Goal: Task Accomplishment & Management: Complete application form

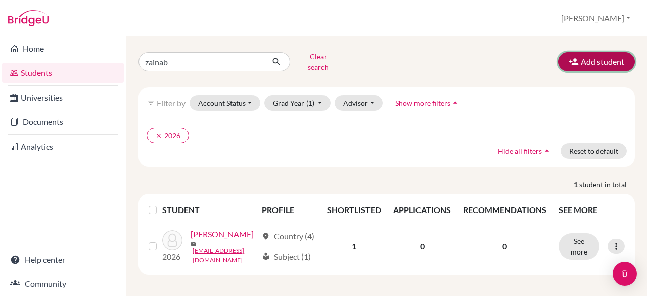
click at [606, 56] on button "Add student" at bounding box center [596, 61] width 77 height 19
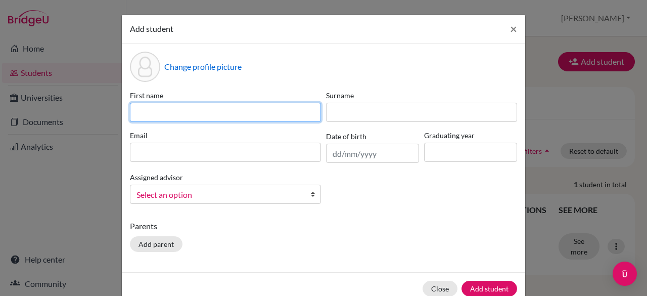
click at [205, 107] on input at bounding box center [225, 112] width 191 height 19
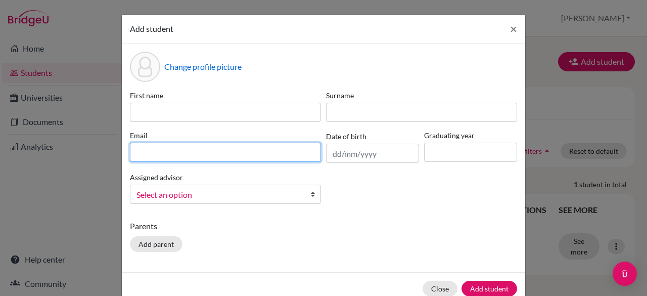
click at [142, 158] on input at bounding box center [225, 152] width 191 height 19
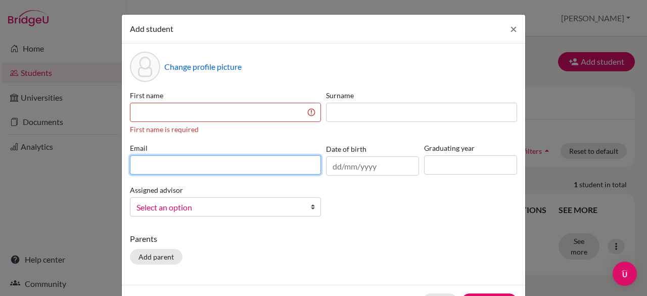
paste input "[EMAIL_ADDRESS][DOMAIN_NAME]"
type input "[EMAIL_ADDRESS][DOMAIN_NAME]"
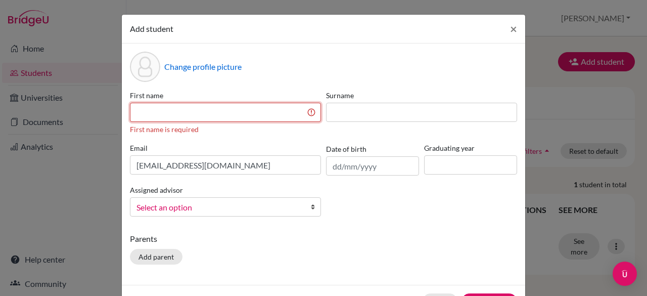
click at [196, 115] on input at bounding box center [225, 112] width 191 height 19
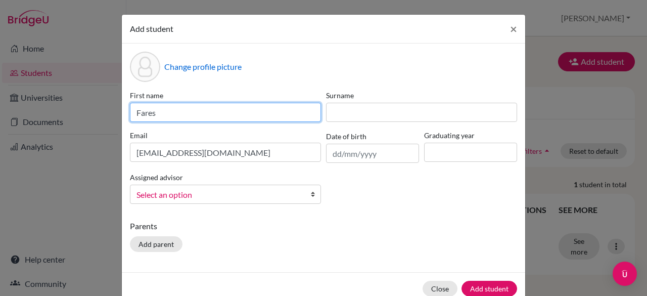
type input "Fares"
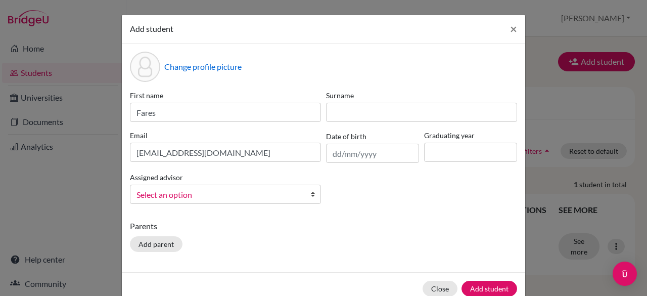
click at [358, 101] on div "Surname" at bounding box center [422, 106] width 196 height 32
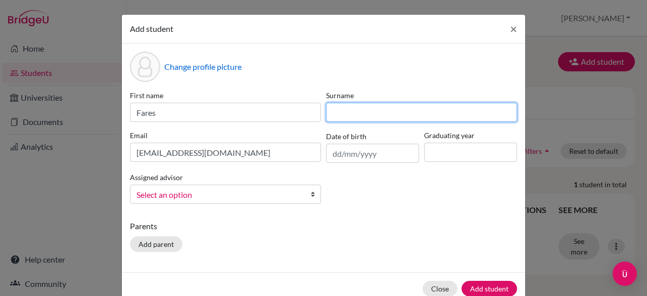
click at [348, 118] on input at bounding box center [421, 112] width 191 height 19
type input "wael"
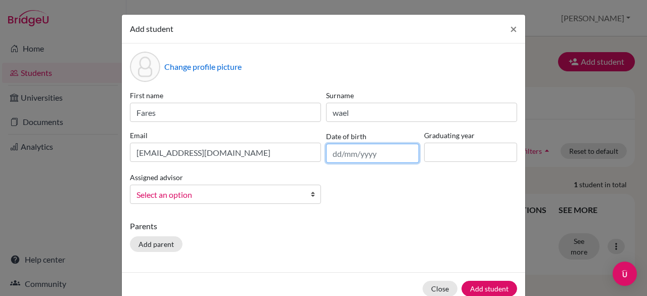
click at [367, 152] on input "text" at bounding box center [372, 153] width 93 height 19
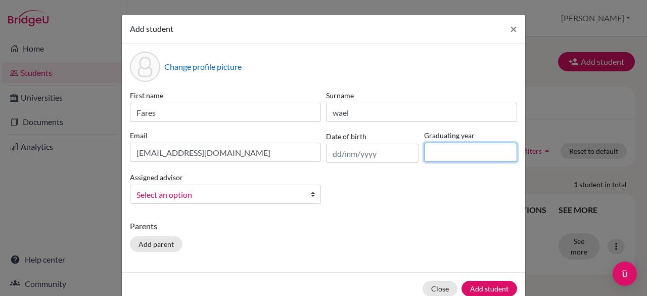
click at [453, 146] on input at bounding box center [470, 152] width 93 height 19
type input "2026"
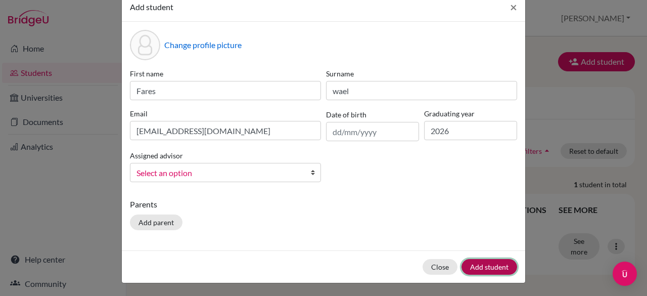
click at [478, 272] on button "Add student" at bounding box center [490, 267] width 56 height 16
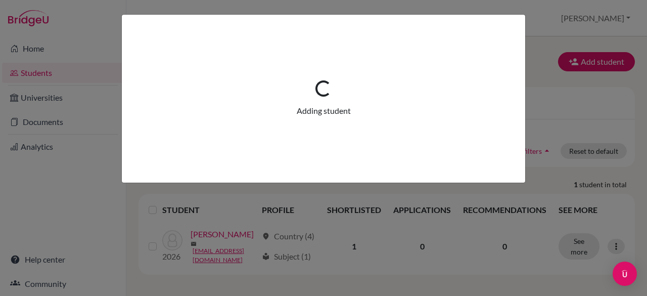
scroll to position [0, 0]
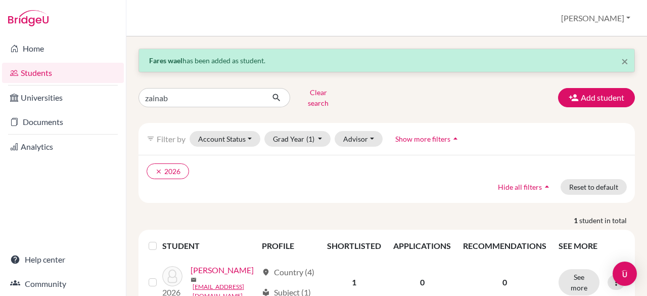
scroll to position [51, 0]
